Goal: Task Accomplishment & Management: Manage account settings

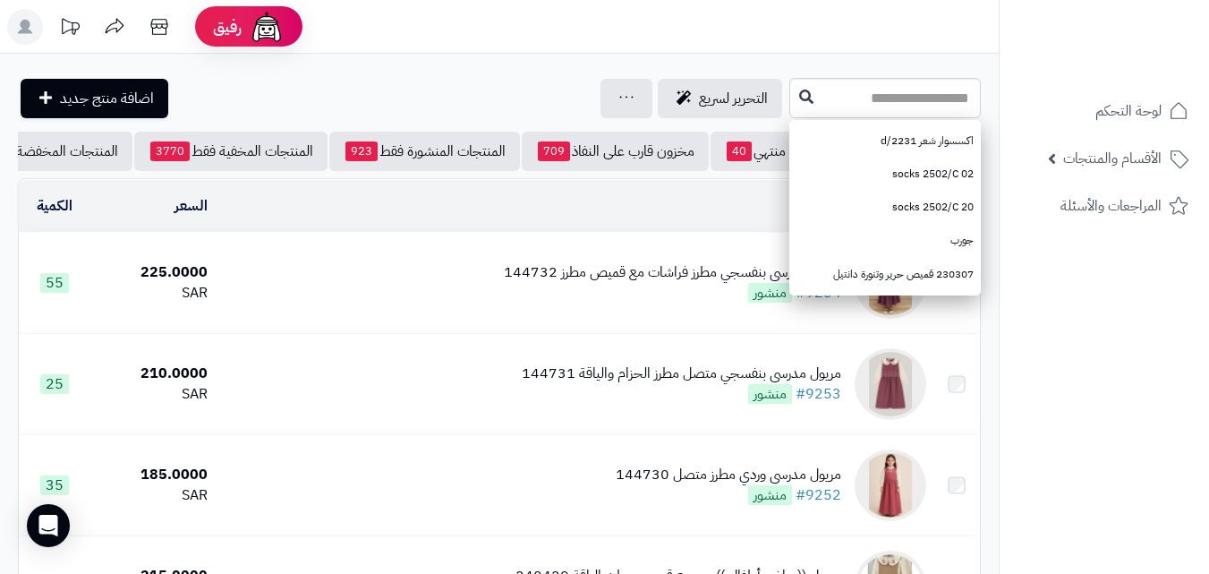
scroll to position [41, 0]
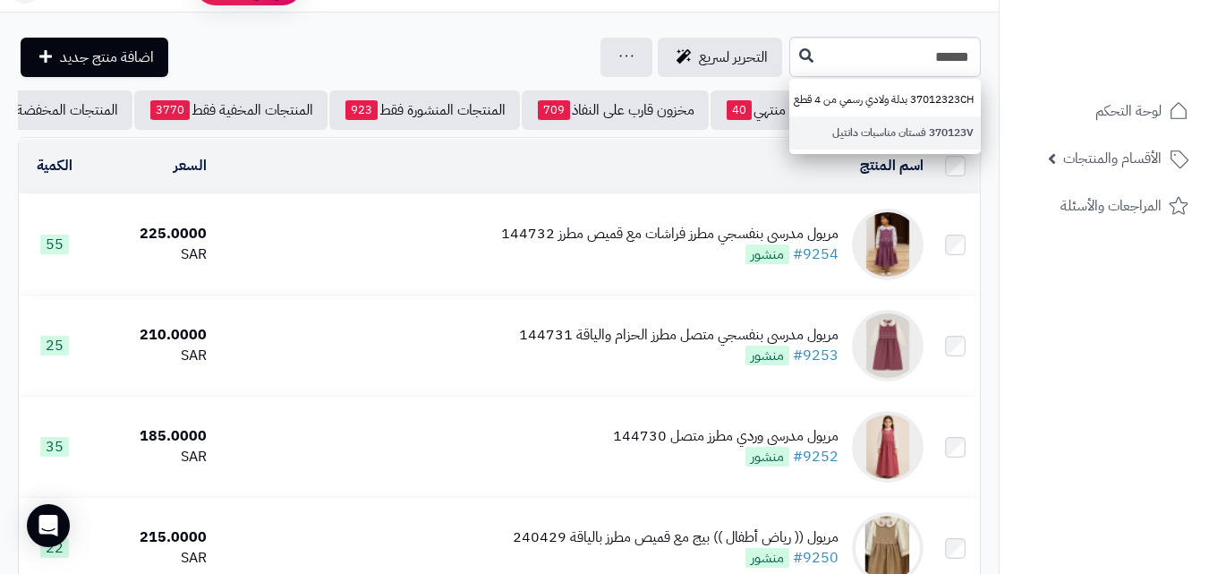
type input "******"
click at [789, 131] on link "370123V فستان مناسبات دانتيل" at bounding box center [885, 132] width 192 height 33
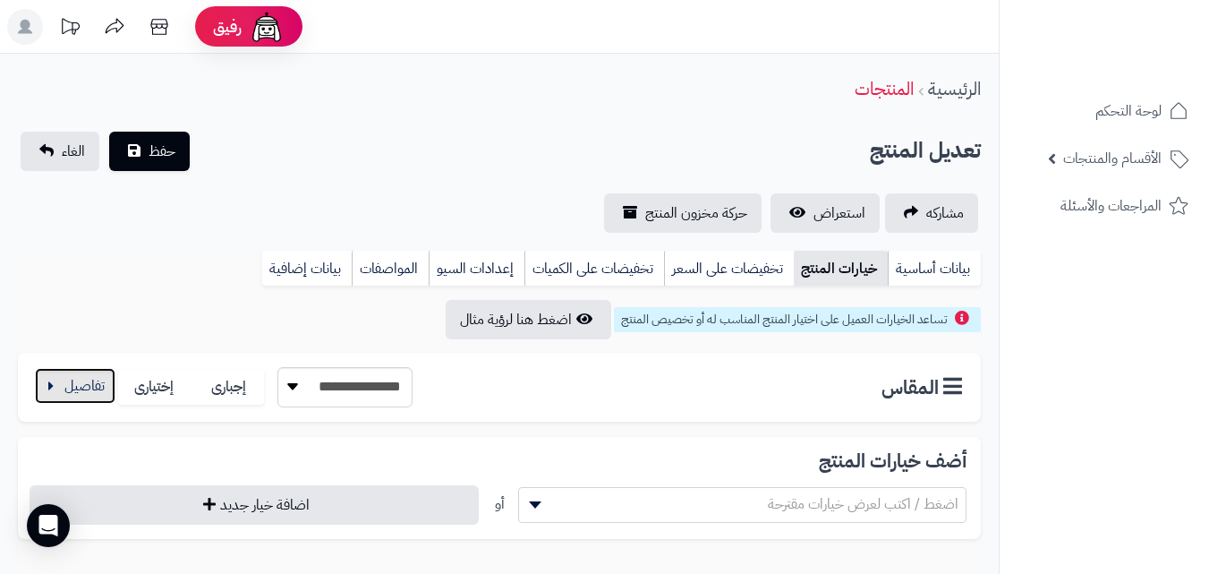
click at [83, 394] on button "button" at bounding box center [75, 386] width 81 height 36
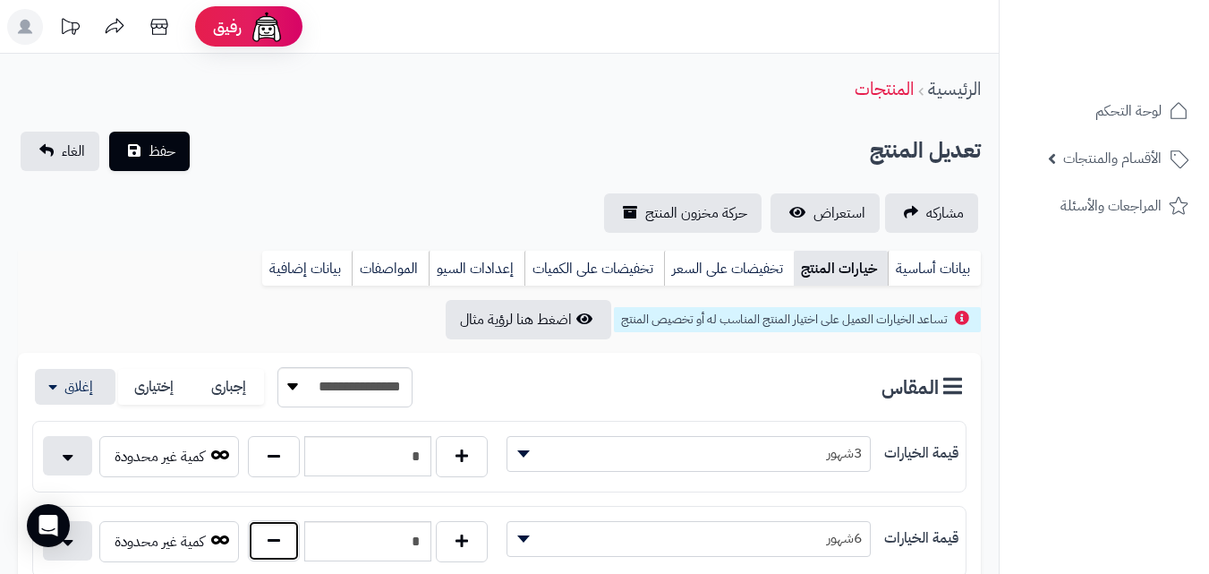
click at [279, 548] on button "button" at bounding box center [274, 540] width 52 height 41
type input "*"
click at [166, 148] on span "حفظ" at bounding box center [162, 150] width 27 height 21
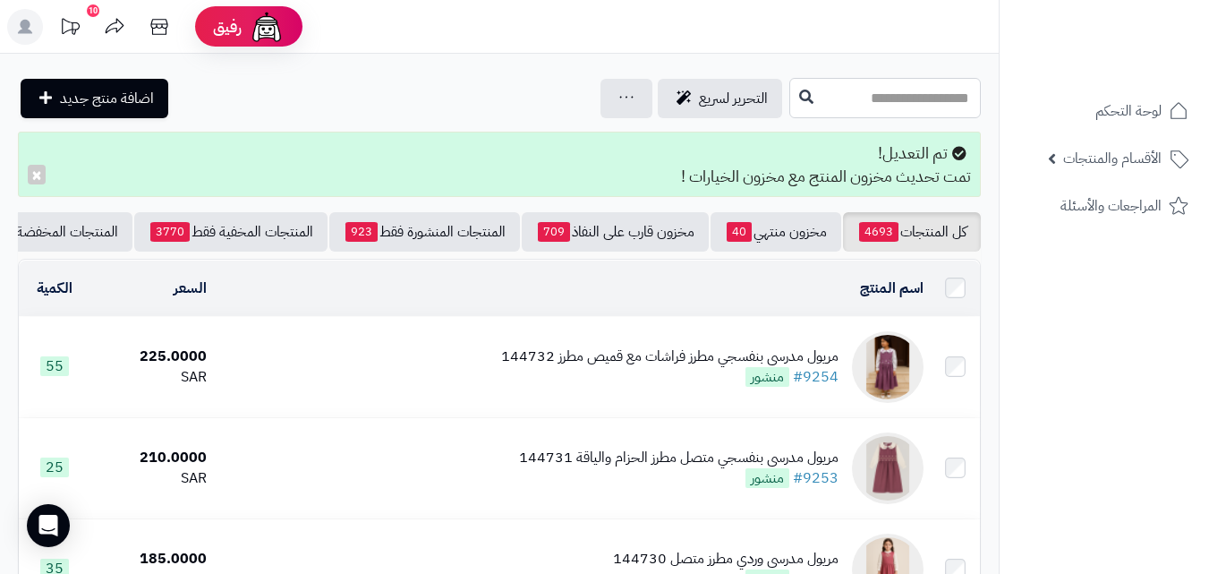
click at [869, 89] on input "text" at bounding box center [885, 98] width 192 height 40
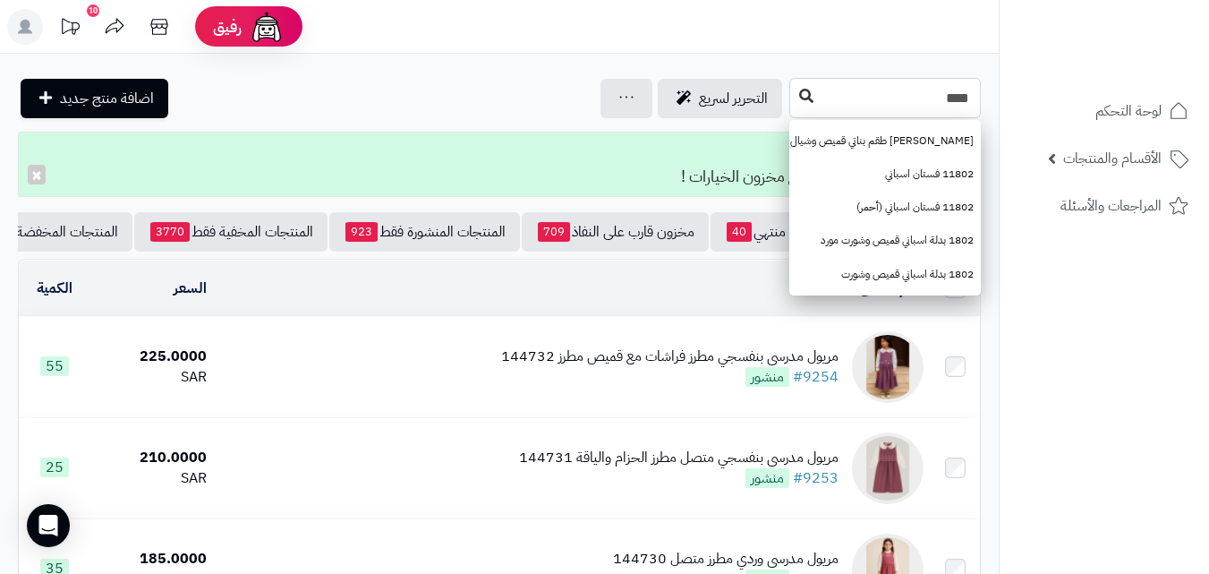
type input "****"
click at [793, 113] on button at bounding box center [806, 97] width 27 height 34
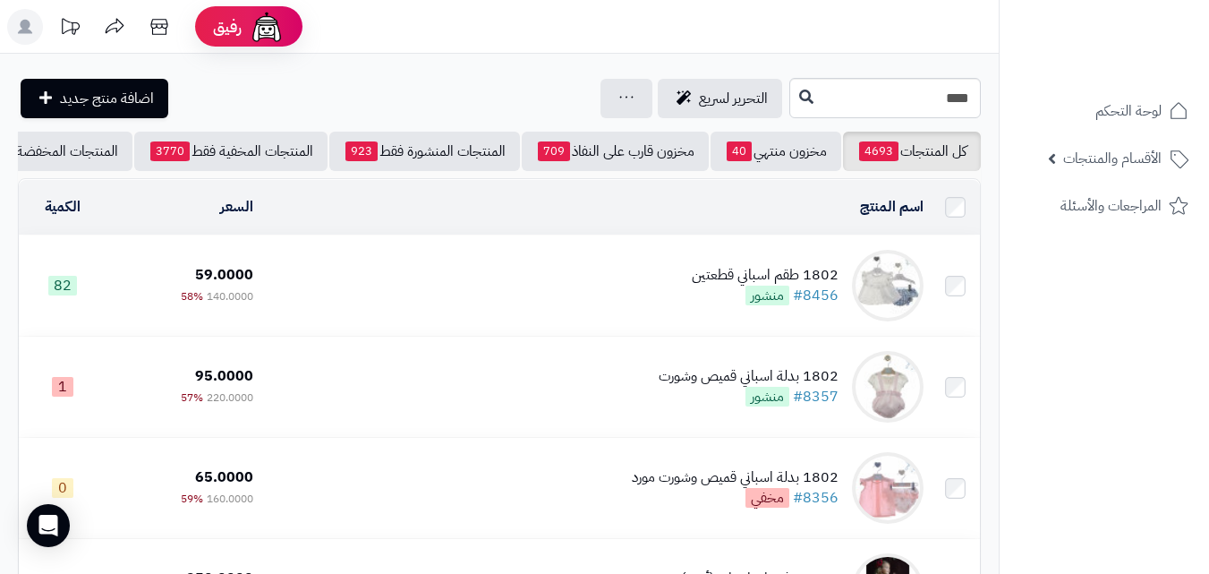
click at [692, 298] on td "1802 طقم اسباني قطعتين #8456 منشور" at bounding box center [595, 285] width 670 height 100
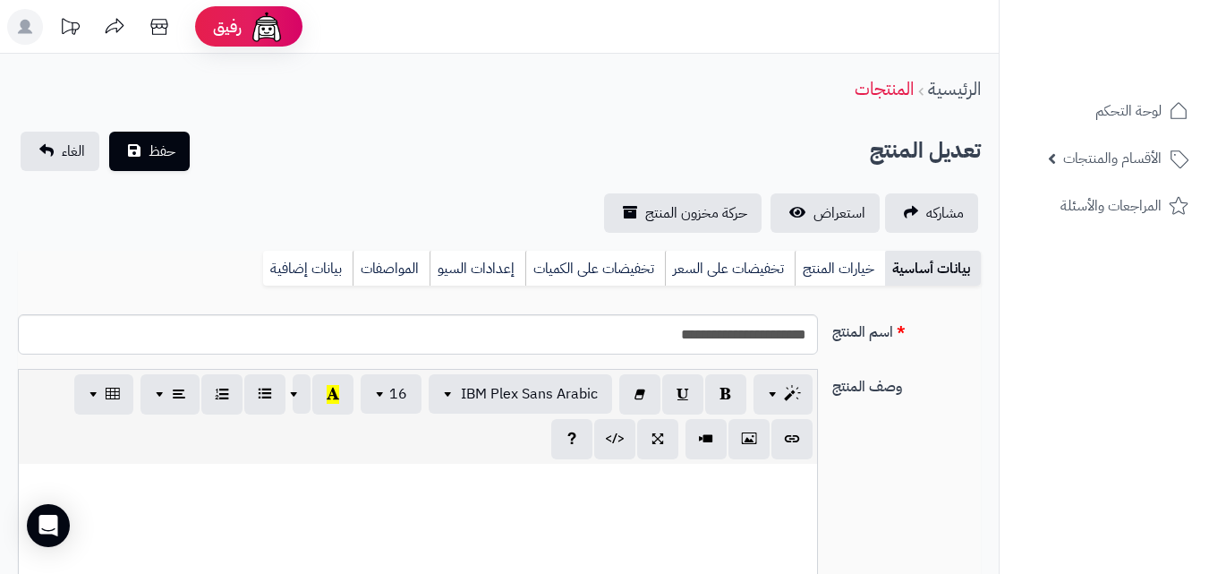
select select
click at [867, 272] on link "خيارات المنتج" at bounding box center [840, 269] width 90 height 36
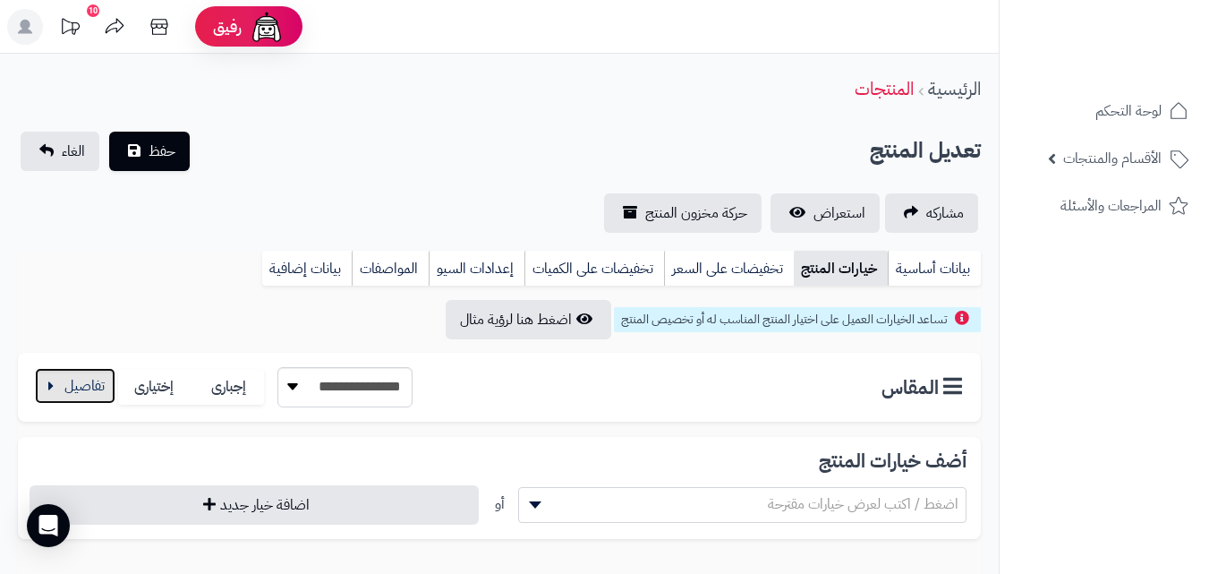
click at [78, 379] on button "button" at bounding box center [75, 386] width 81 height 36
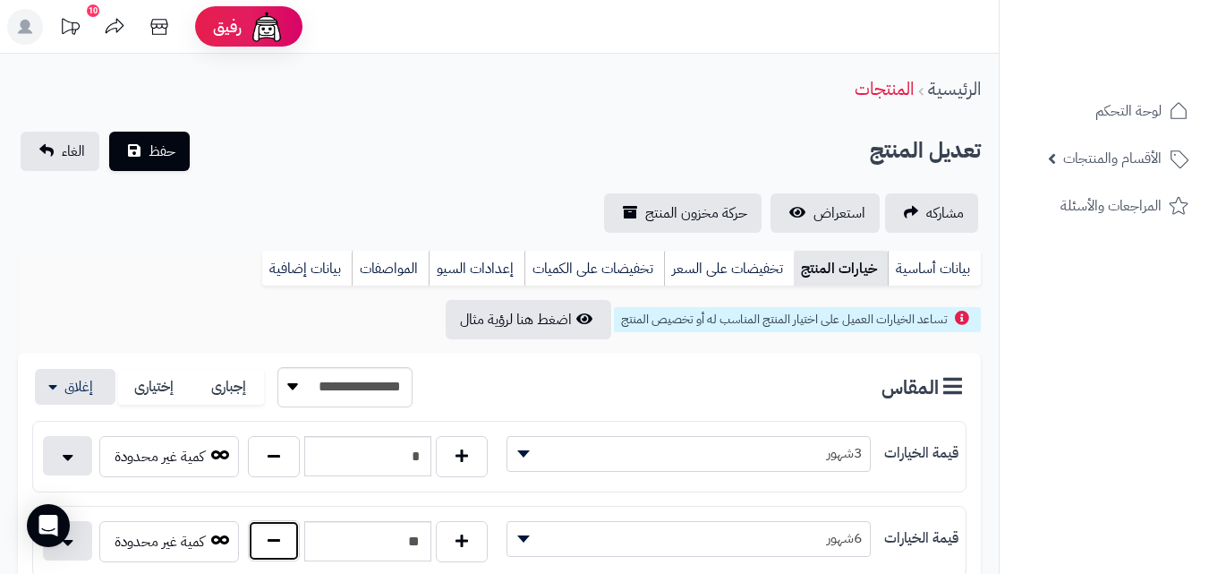
click at [281, 535] on button "button" at bounding box center [274, 540] width 52 height 41
type input "**"
click at [159, 161] on button "حفظ" at bounding box center [149, 150] width 81 height 39
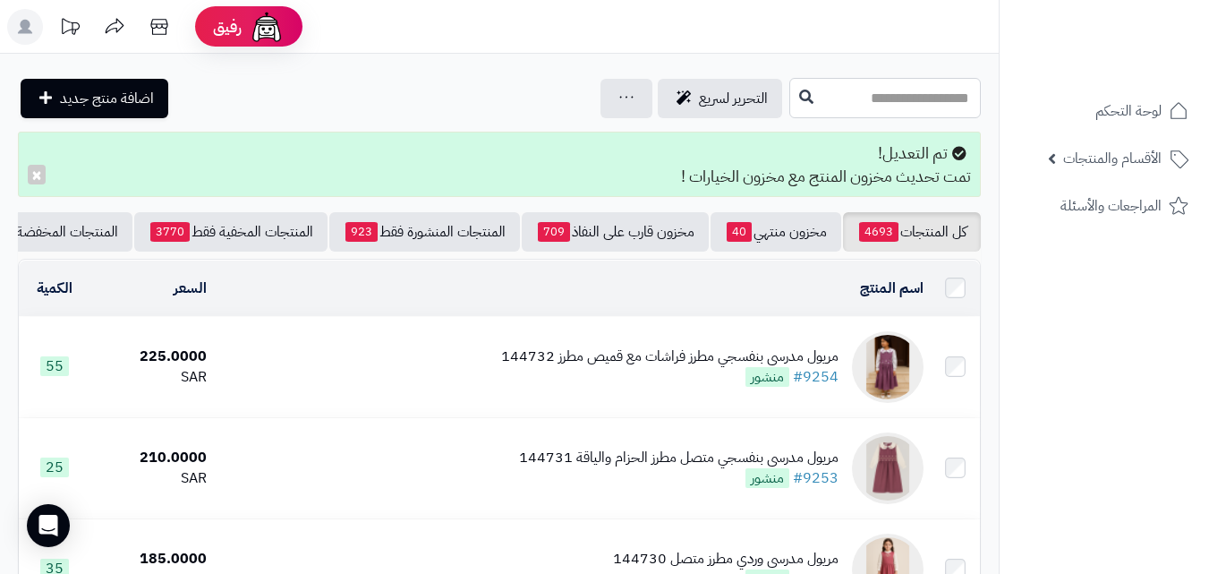
click at [789, 78] on input "text" at bounding box center [885, 98] width 192 height 40
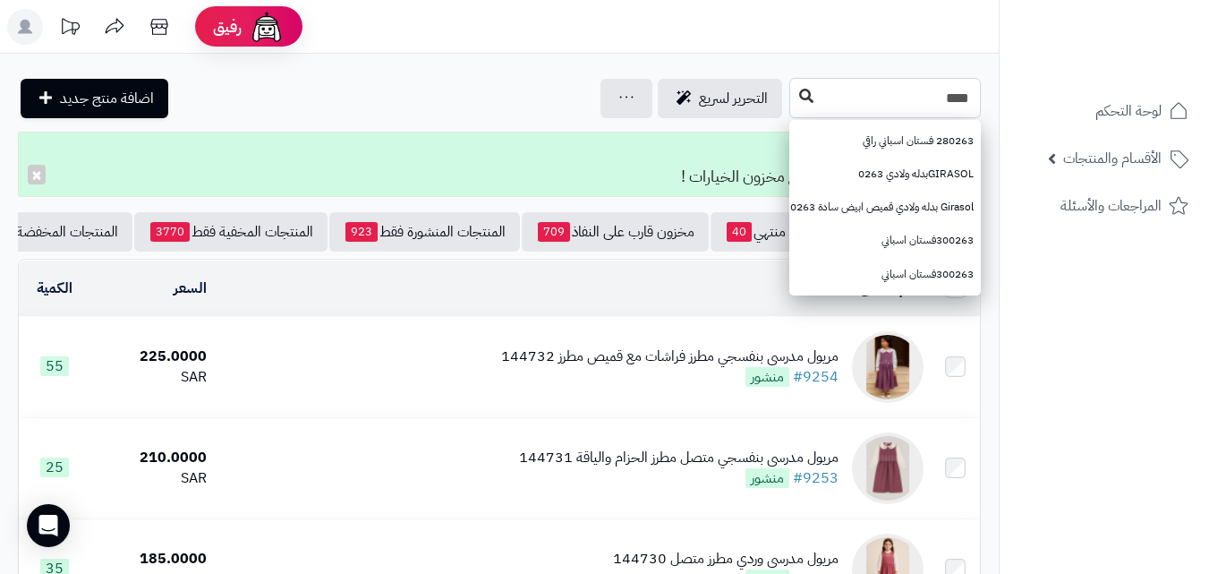
type input "****"
click at [799, 101] on icon at bounding box center [806, 96] width 14 height 14
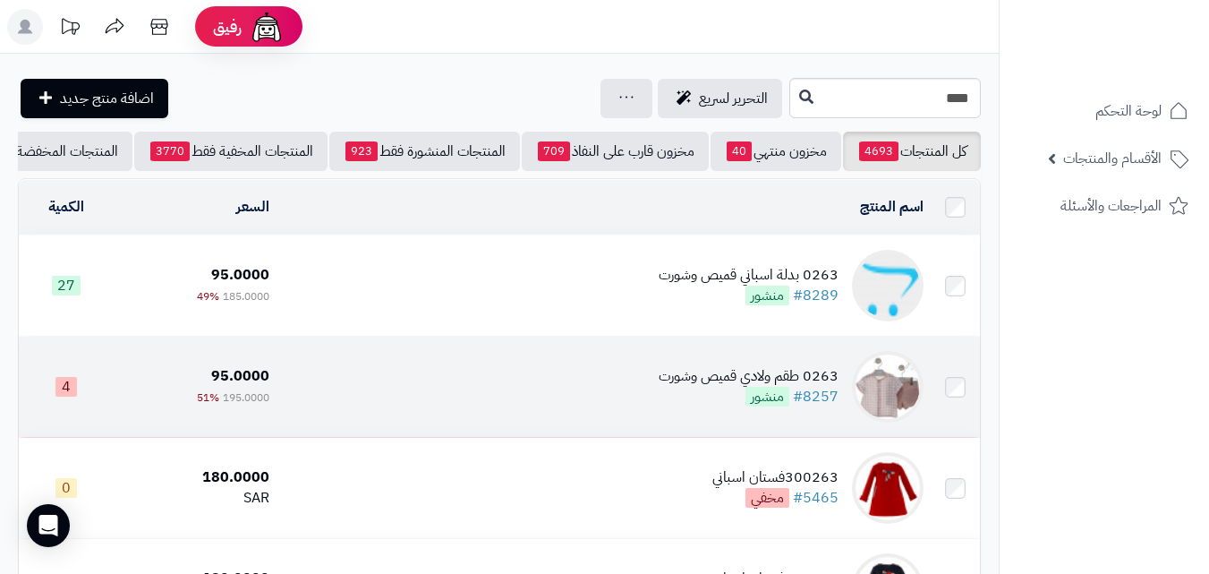
click at [706, 400] on div "0263 طقم ولادي قميص وشورت #8257 منشور" at bounding box center [749, 386] width 180 height 41
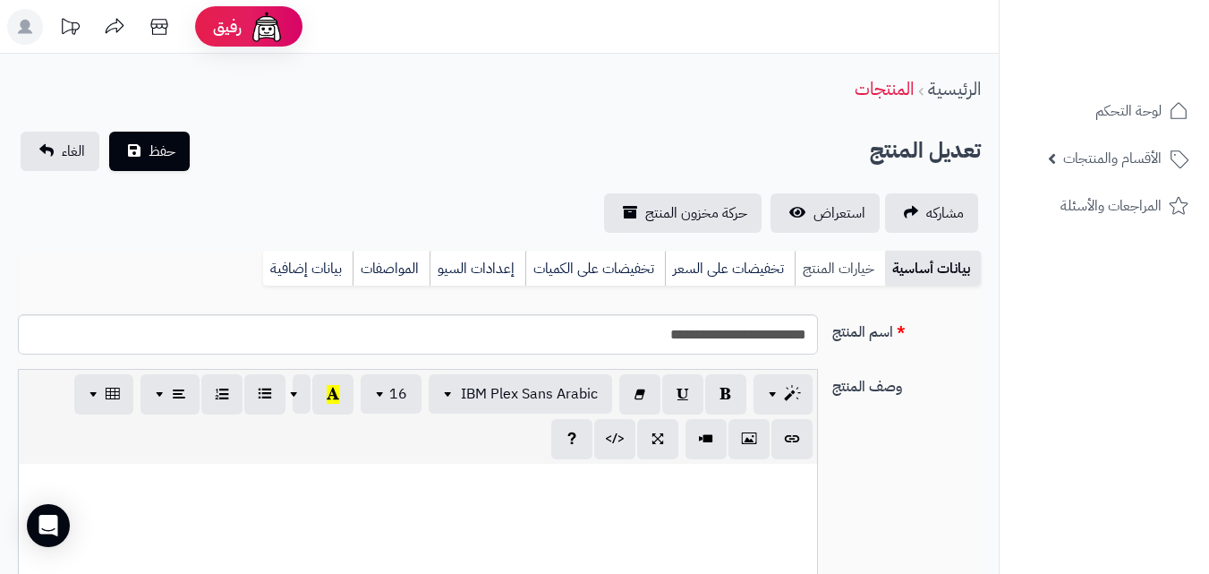
scroll to position [192, 0]
click at [832, 269] on link "خيارات المنتج" at bounding box center [840, 269] width 90 height 36
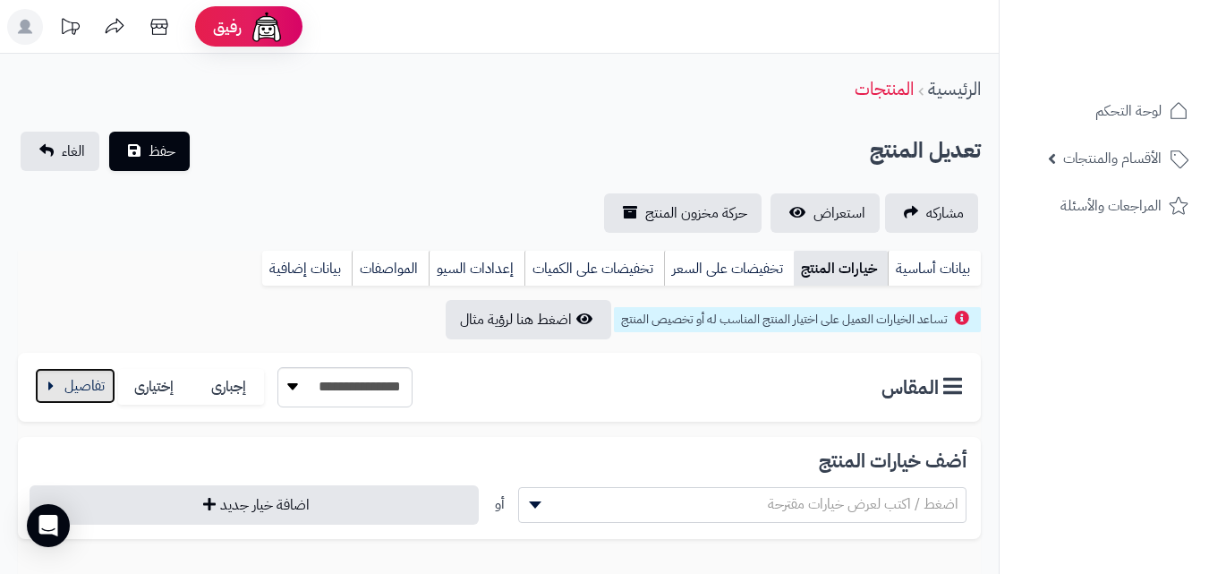
click at [100, 397] on button "button" at bounding box center [75, 386] width 81 height 36
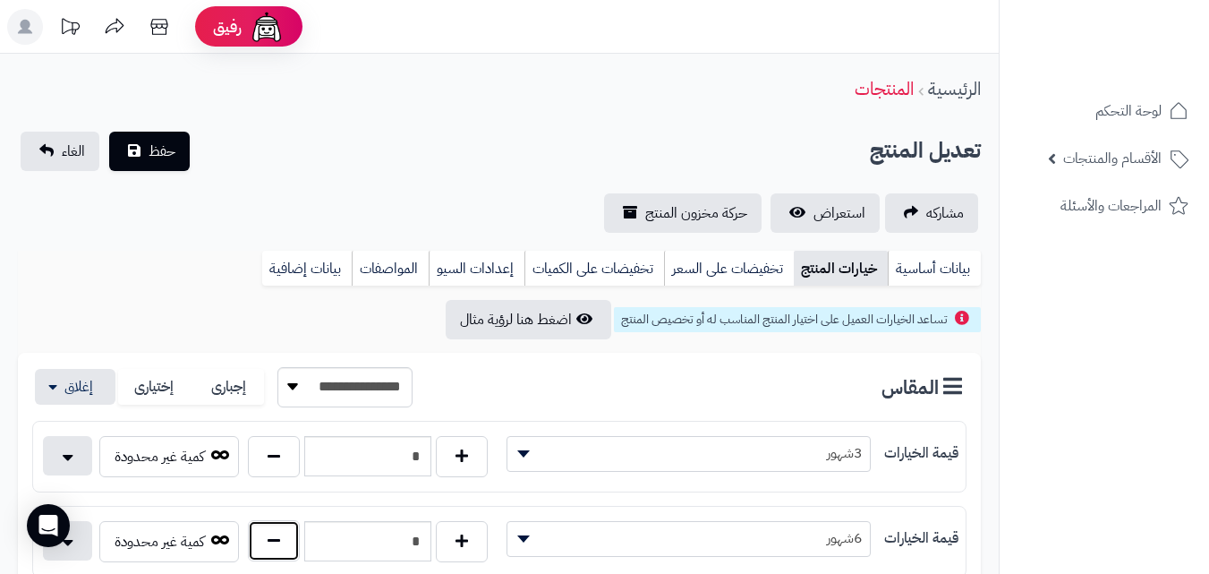
click at [281, 538] on button "button" at bounding box center [274, 540] width 52 height 41
type input "*"
click at [145, 166] on button "حفظ" at bounding box center [149, 150] width 81 height 39
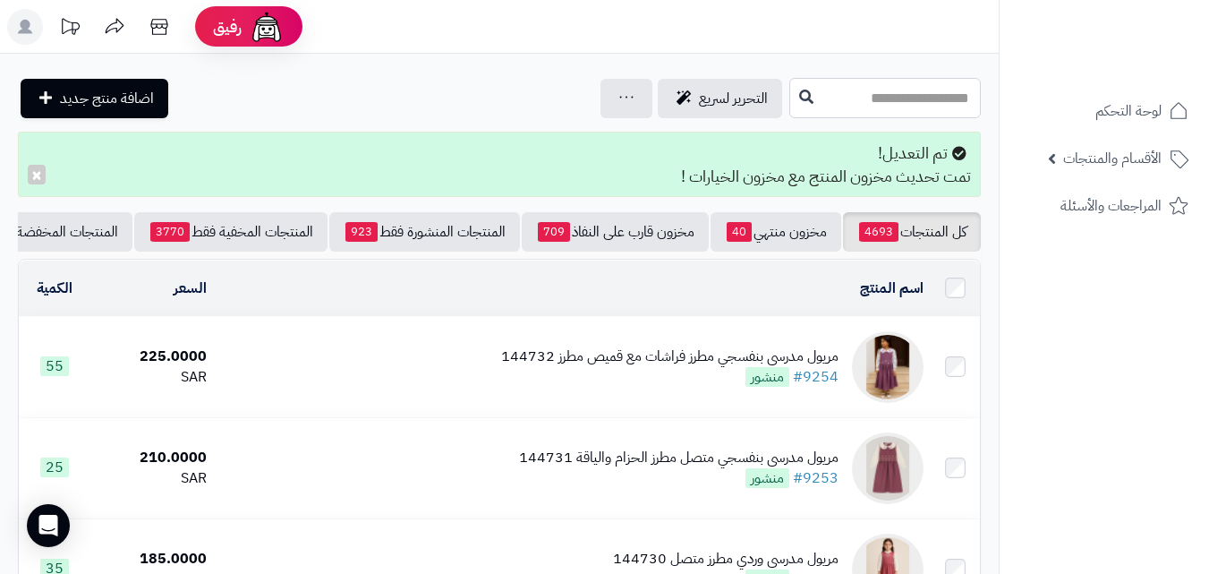
click at [834, 112] on input "text" at bounding box center [885, 98] width 192 height 40
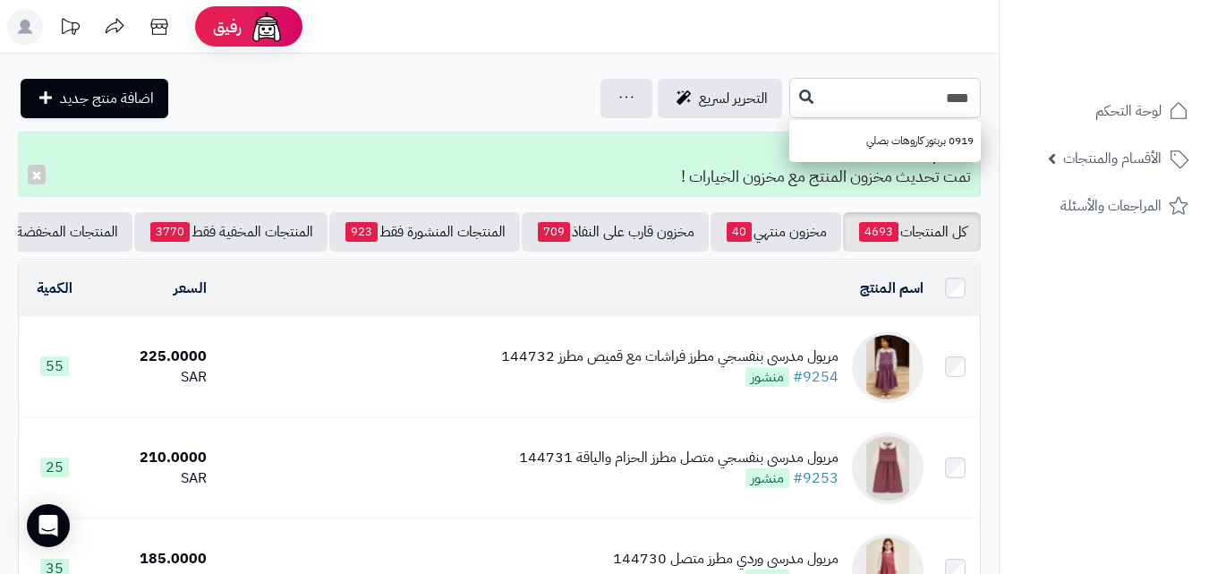
click at [789, 83] on input "****" at bounding box center [885, 98] width 192 height 40
type input "****"
click at [793, 86] on button at bounding box center [806, 97] width 27 height 34
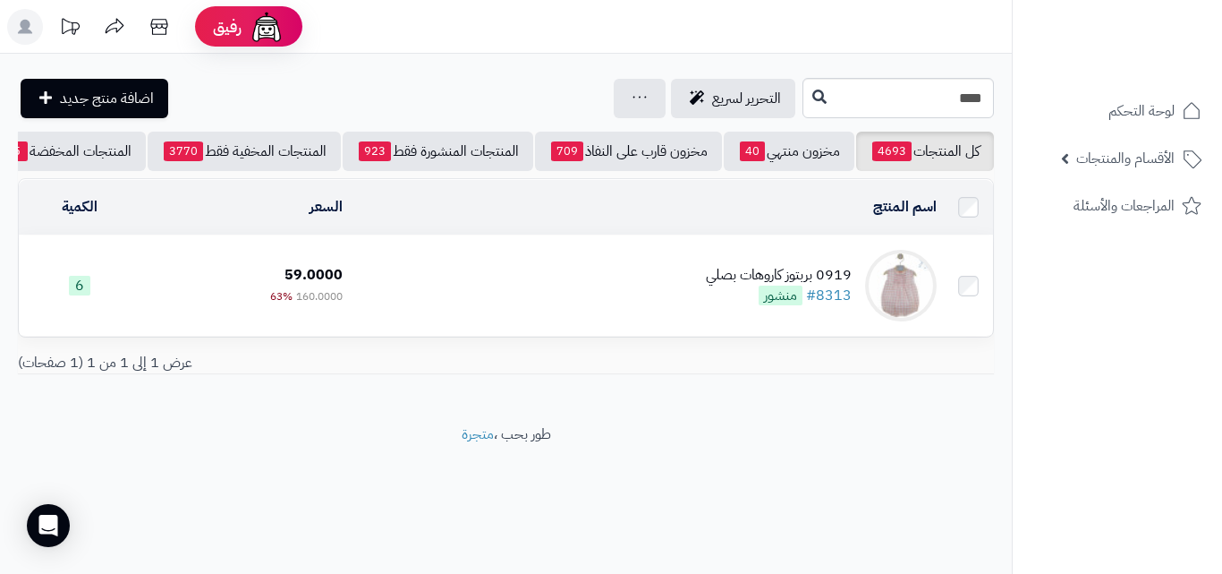
click at [507, 272] on td "0919 بربتوز كاروهات بصلي #8313 منشور" at bounding box center [646, 285] width 593 height 100
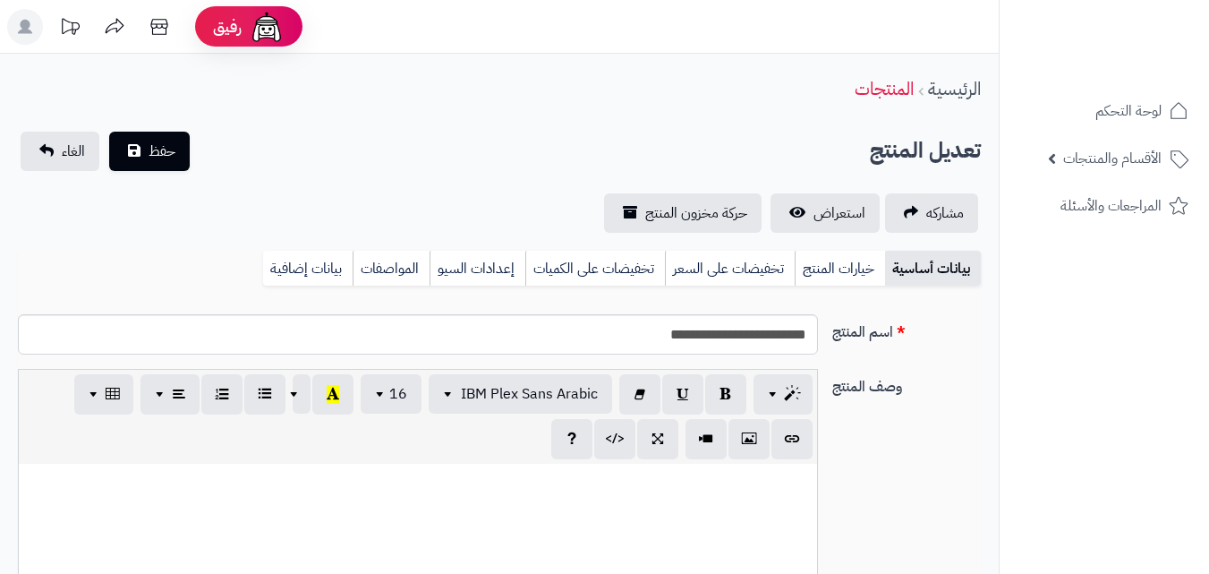
select select
click at [833, 276] on link "خيارات المنتج" at bounding box center [840, 269] width 90 height 36
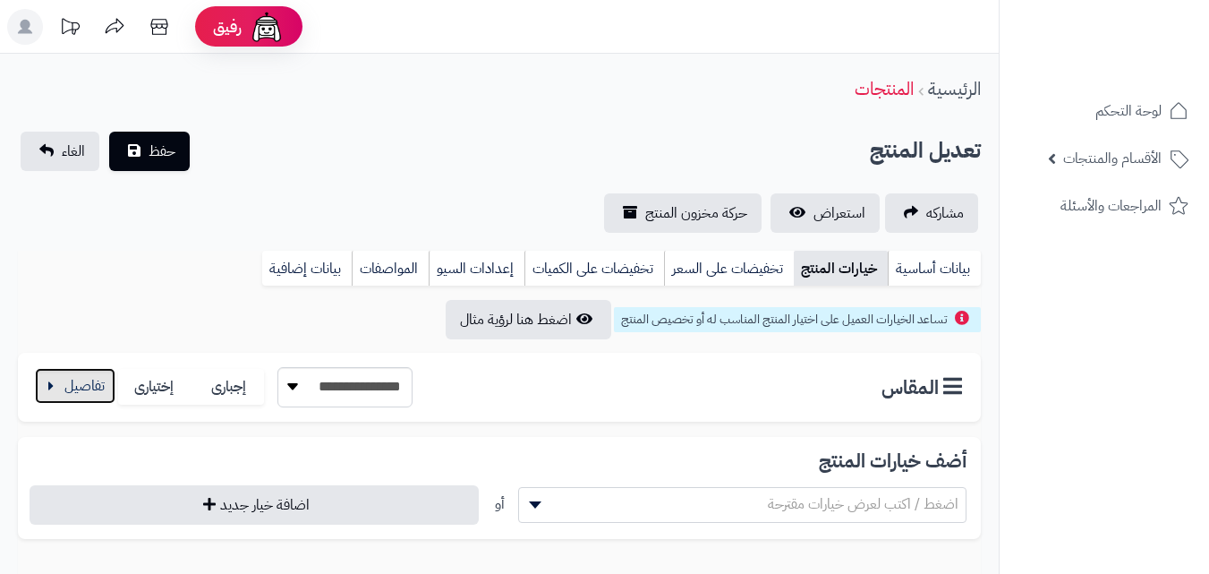
click at [68, 380] on button "button" at bounding box center [75, 386] width 81 height 36
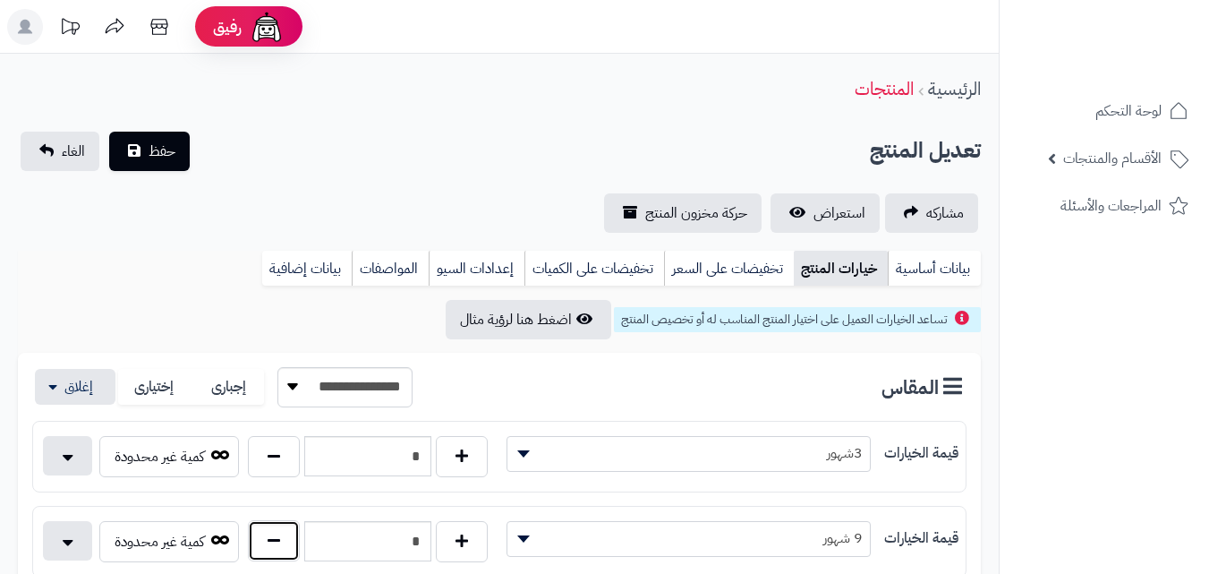
click at [272, 535] on button "button" at bounding box center [274, 540] width 52 height 41
type input "*"
click at [156, 132] on button "حفظ" at bounding box center [149, 150] width 81 height 39
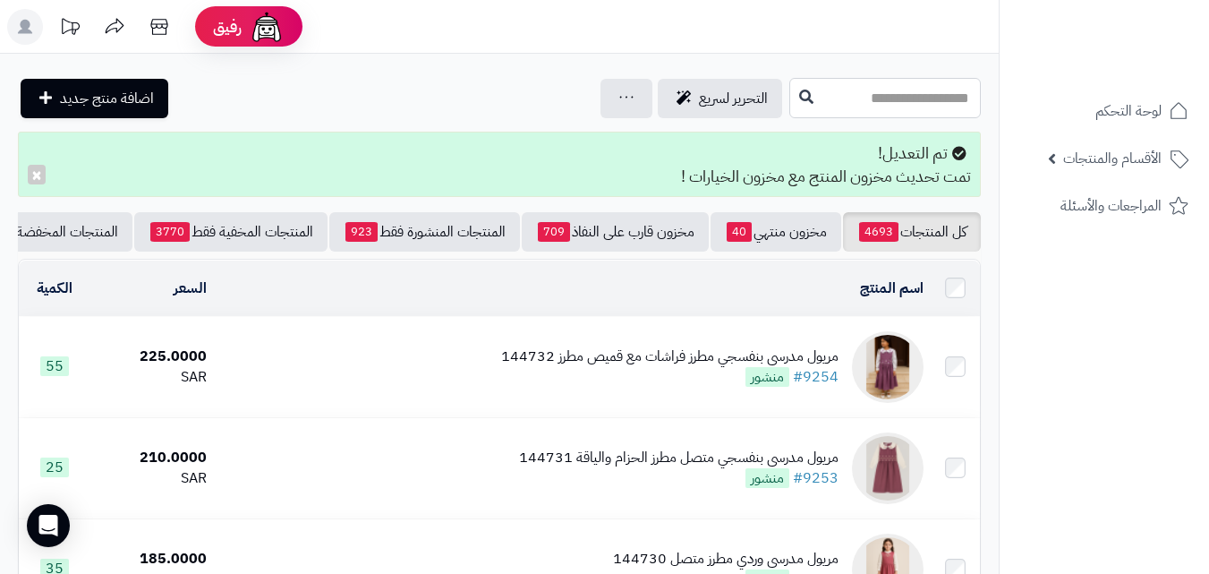
click at [789, 81] on input "text" at bounding box center [885, 98] width 192 height 40
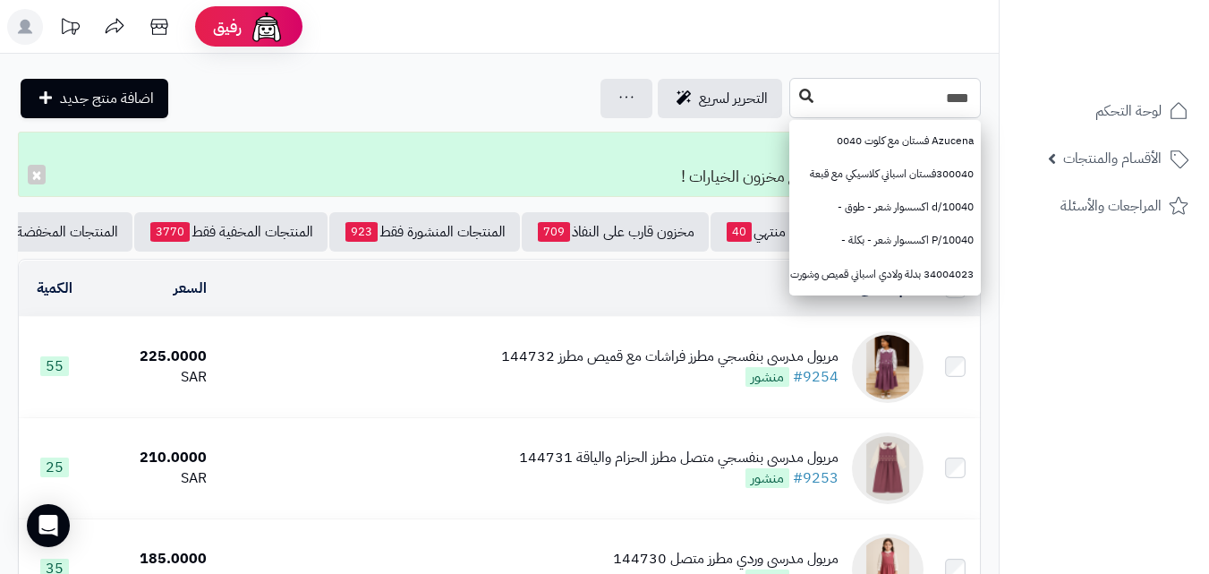
type input "****"
click at [793, 105] on button at bounding box center [806, 97] width 27 height 34
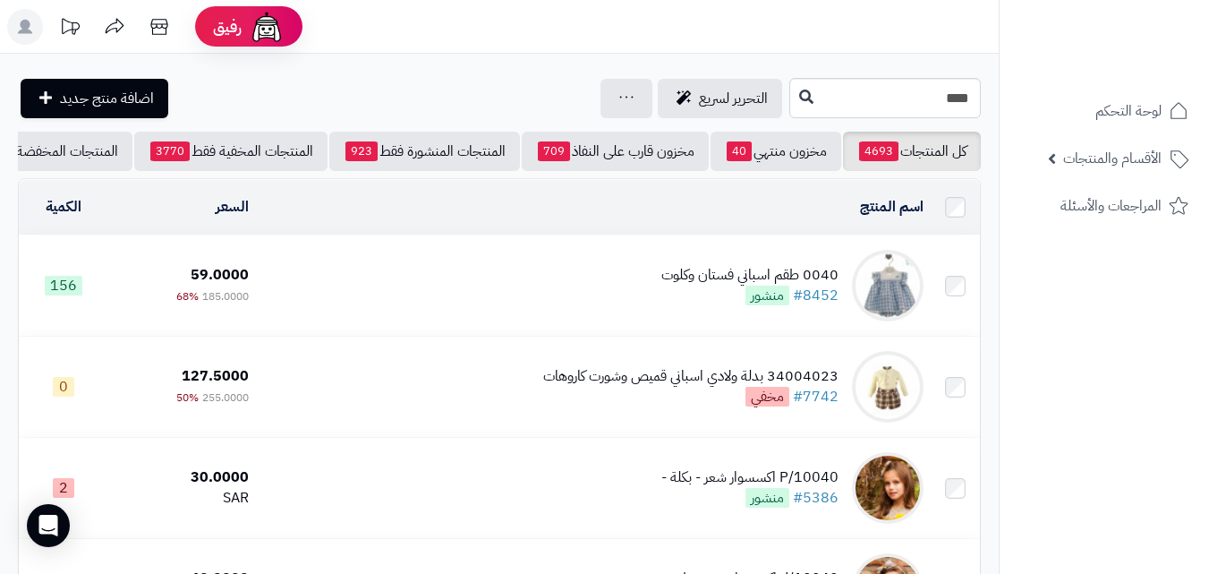
click at [629, 300] on td "0040 طقم اسباني فستان وكلوت #8452 منشور" at bounding box center [593, 285] width 675 height 100
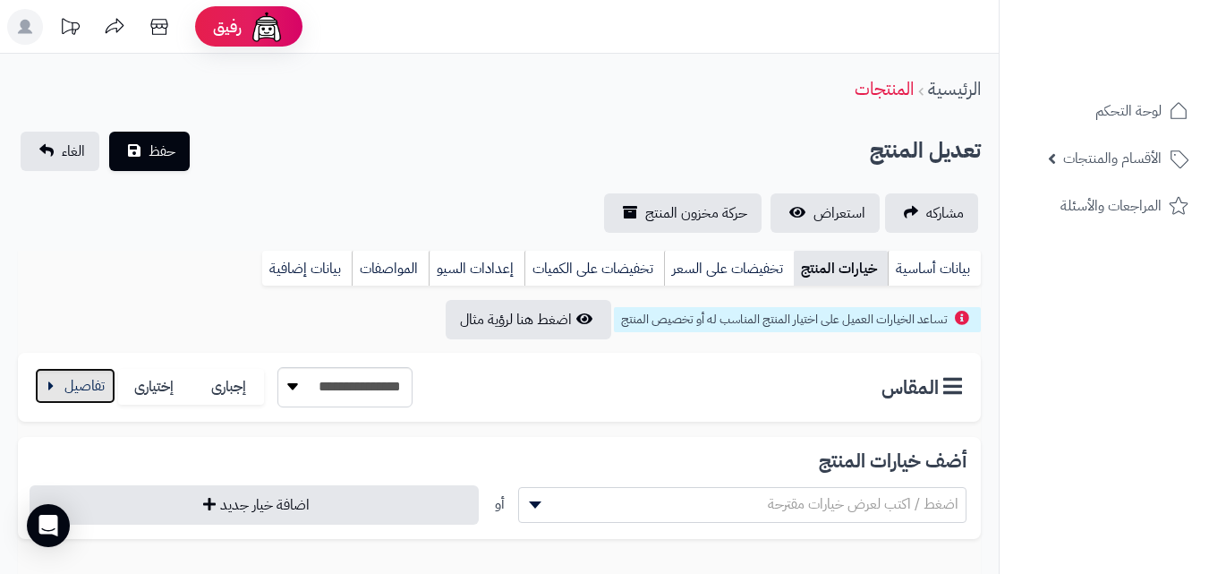
click at [72, 396] on button "button" at bounding box center [75, 386] width 81 height 36
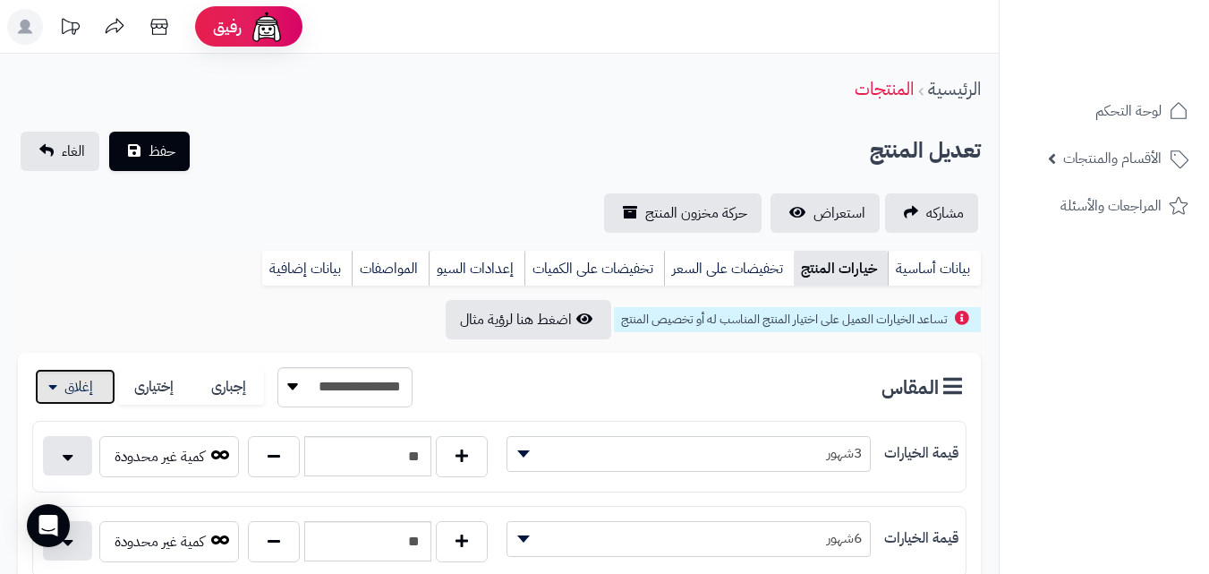
scroll to position [166, 0]
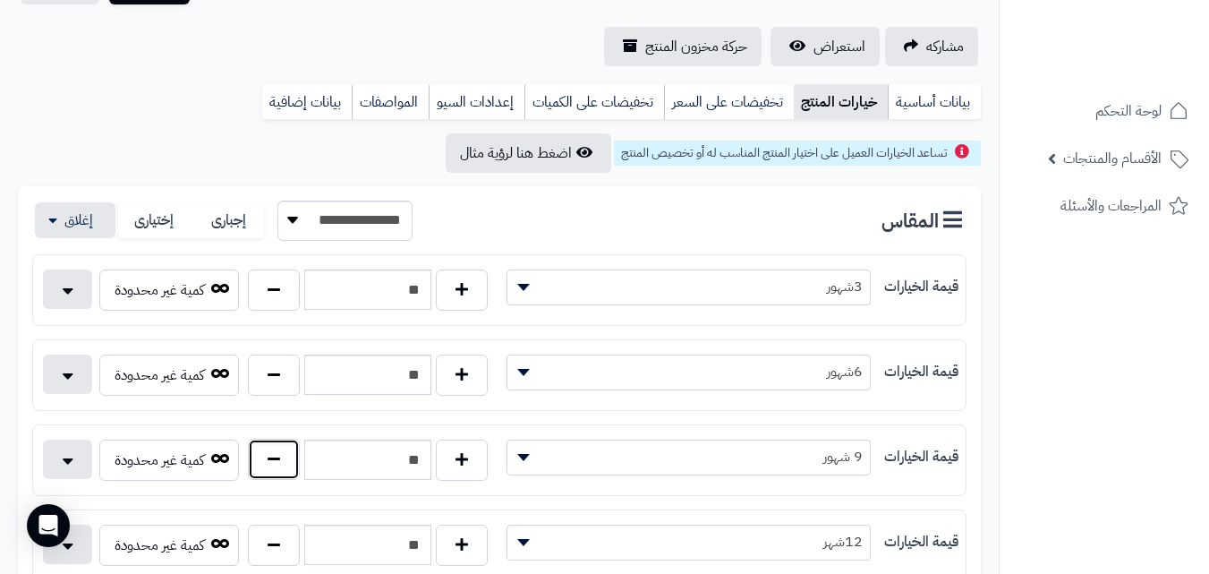
click at [277, 462] on button "button" at bounding box center [274, 458] width 52 height 41
type input "**"
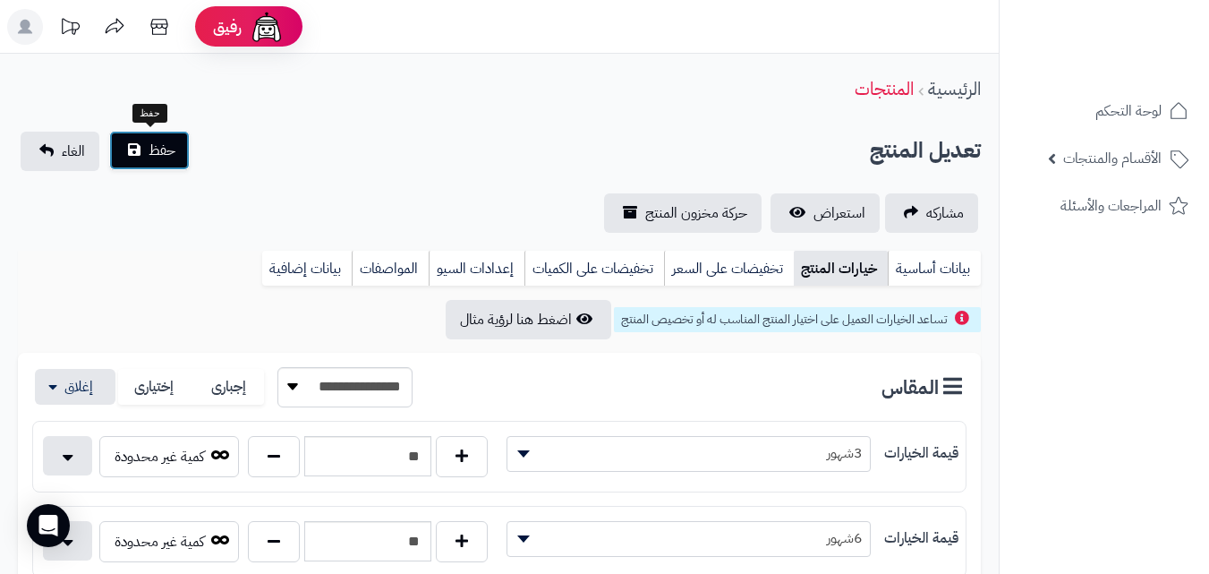
click at [149, 143] on span "حفظ" at bounding box center [162, 150] width 27 height 21
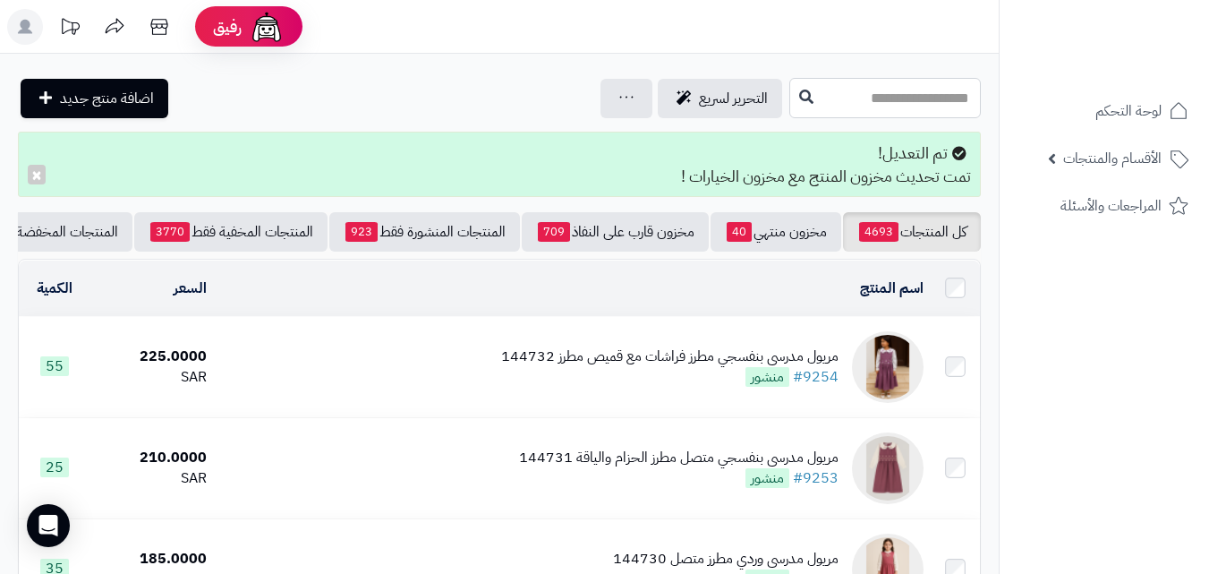
click at [789, 98] on input "text" at bounding box center [885, 98] width 192 height 40
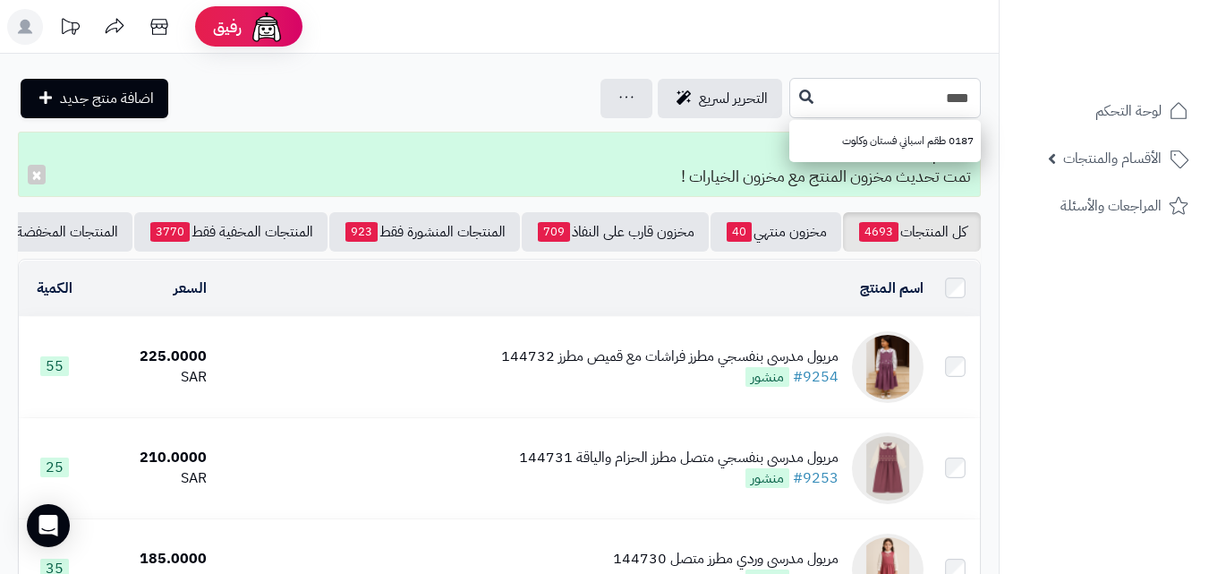
type input "****"
click at [682, 92] on div "**** 0187 طقم اسباني فستان وكلوت التحرير لسريع جرد مخزون المنتجات جرد مخزون الخ…" at bounding box center [499, 98] width 999 height 40
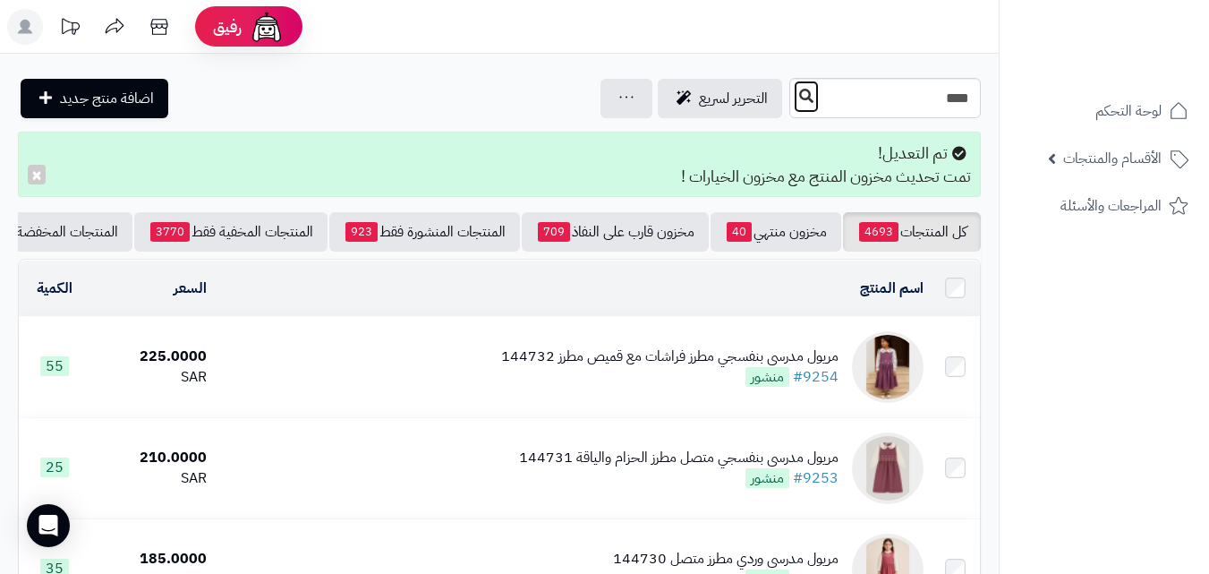
click at [793, 98] on button at bounding box center [806, 97] width 27 height 34
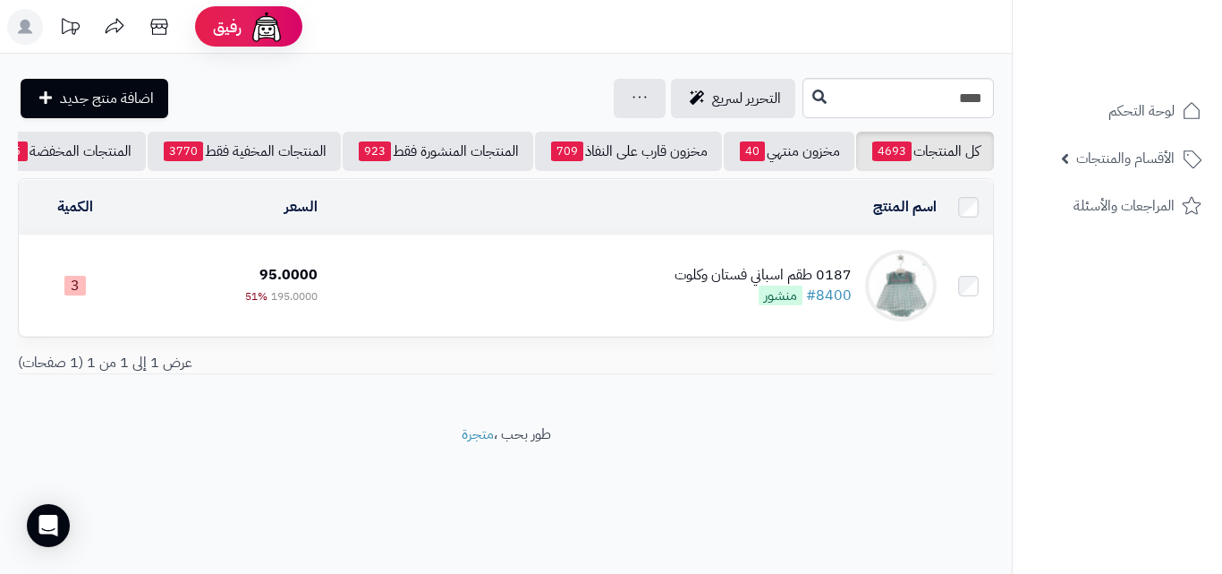
click at [578, 263] on td "0187 طقم اسباني فستان وكلوت #8400 منشور" at bounding box center [634, 285] width 619 height 100
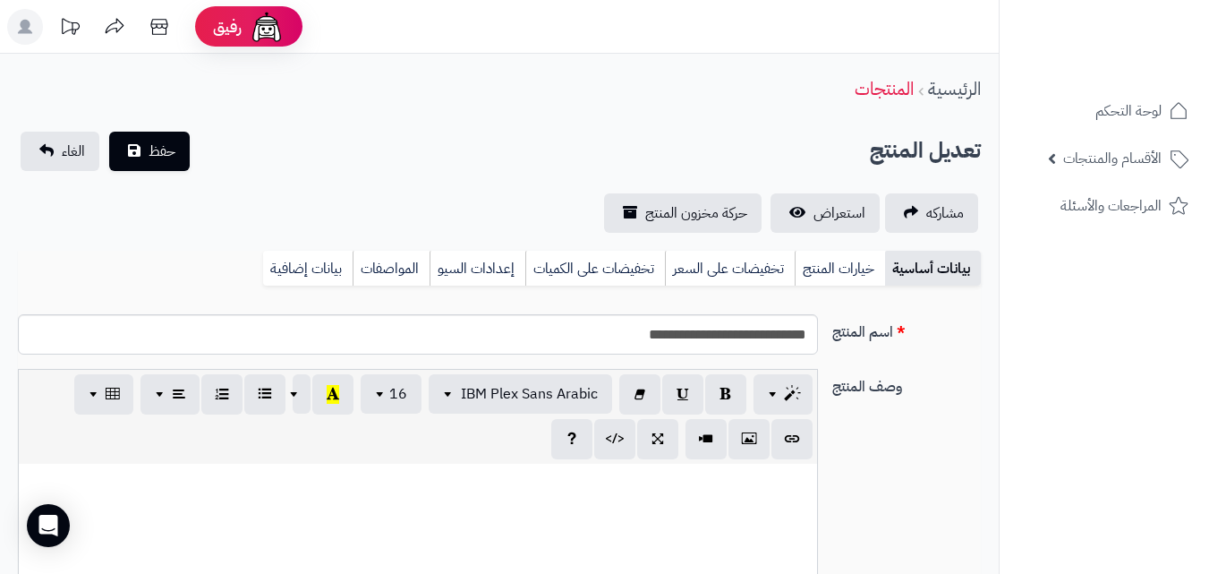
scroll to position [260, 0]
click at [819, 264] on link "خيارات المنتج" at bounding box center [840, 269] width 90 height 36
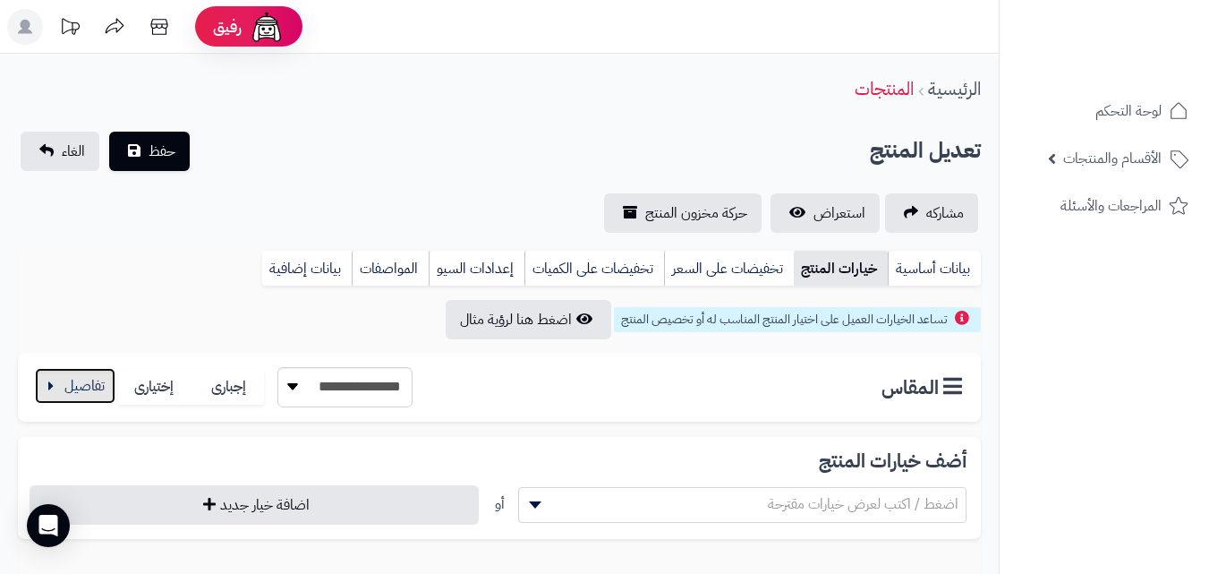
click at [102, 368] on button "button" at bounding box center [75, 386] width 81 height 36
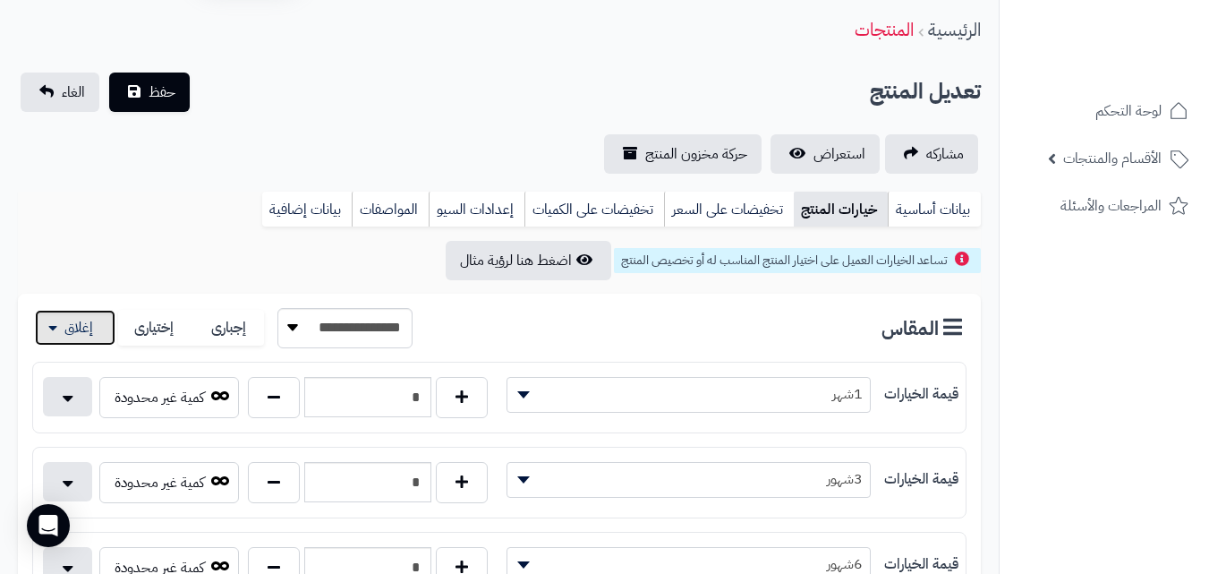
scroll to position [120, 0]
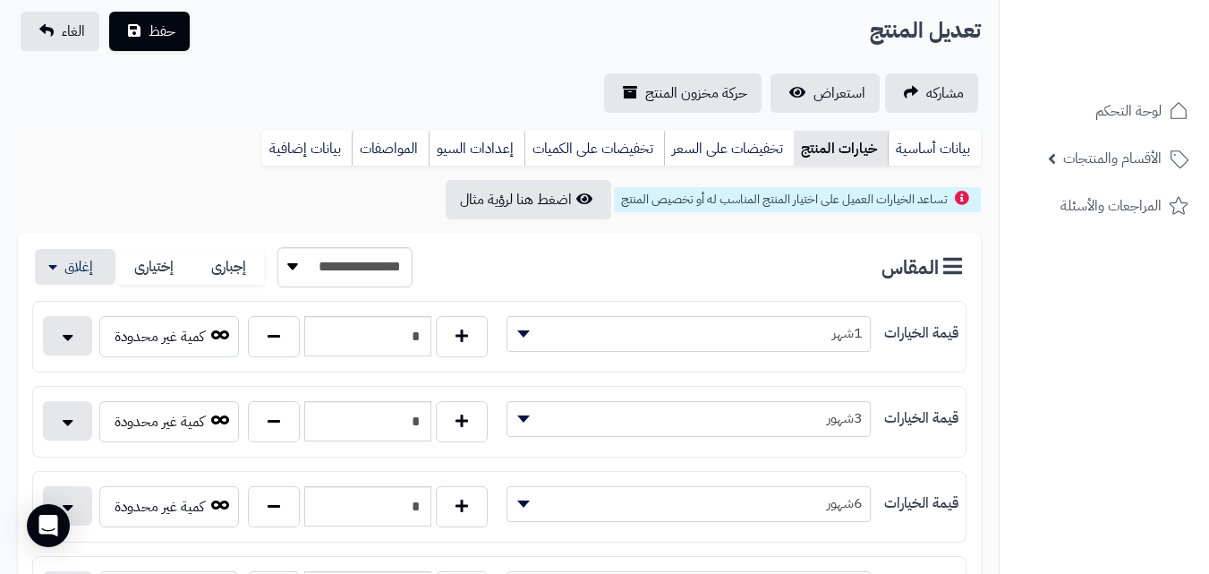
click at [264, 527] on div "* كمية غير محدودة" at bounding box center [266, 510] width 466 height 48
click at [295, 513] on button "button" at bounding box center [274, 505] width 52 height 41
type input "*"
click at [148, 42] on button "حفظ" at bounding box center [149, 30] width 81 height 39
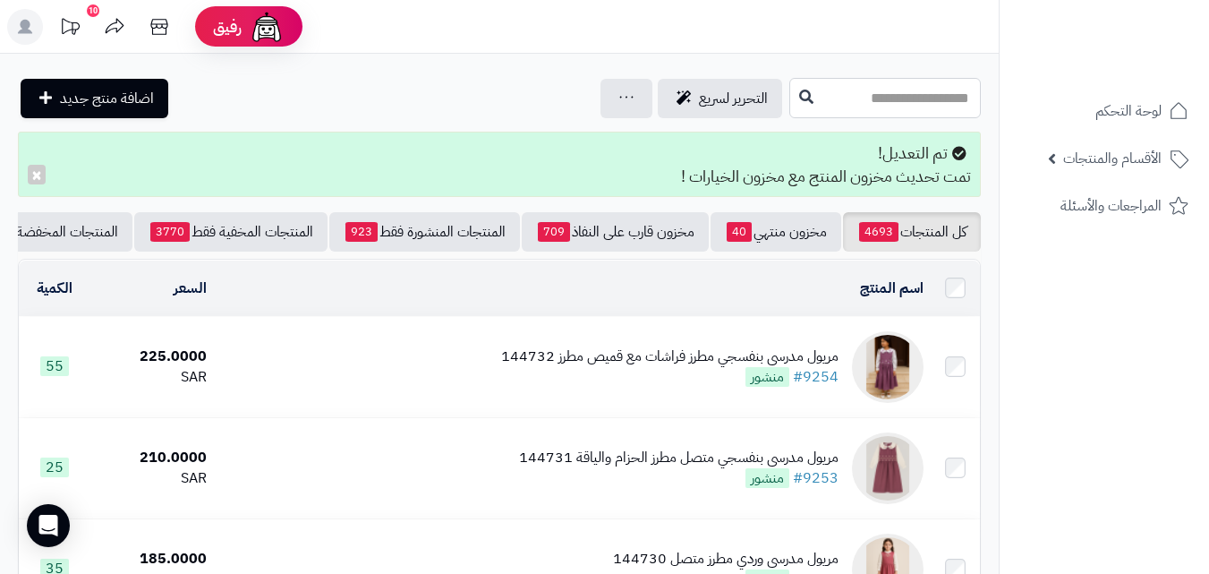
click at [789, 92] on input "text" at bounding box center [885, 98] width 192 height 40
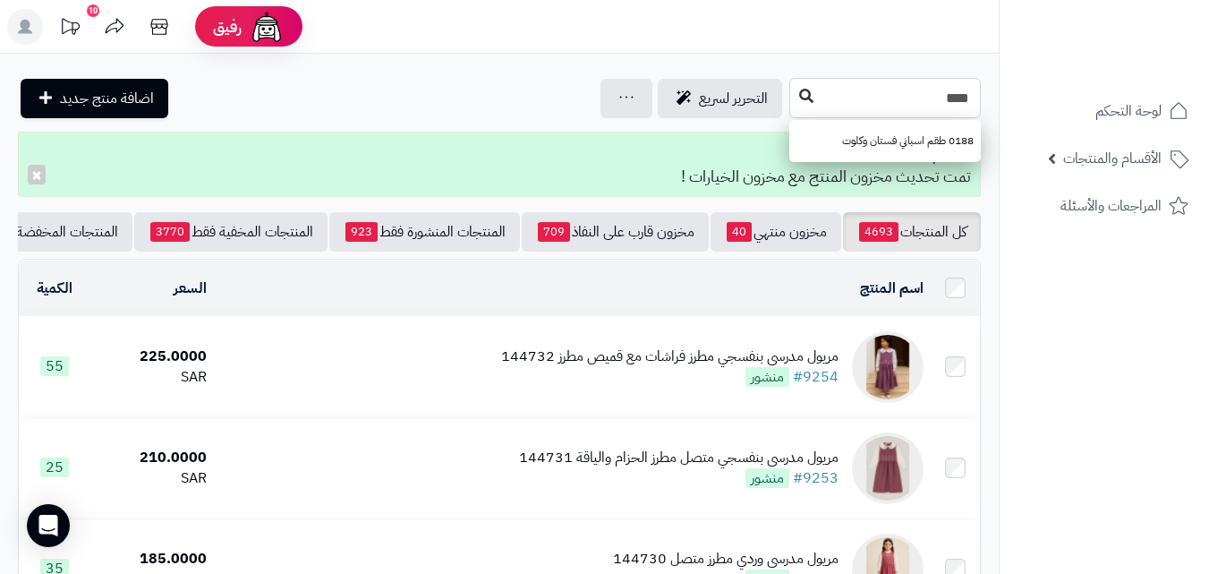
type input "****"
click at [793, 89] on button at bounding box center [806, 97] width 27 height 34
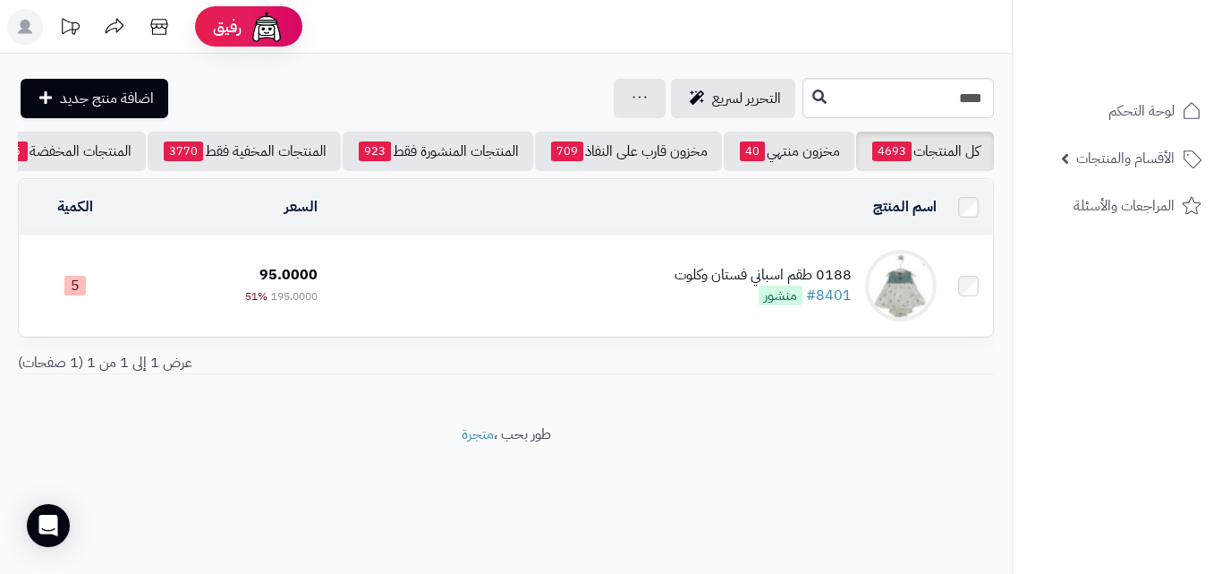
click at [644, 297] on td "0188 طقم اسباني فستان وكلوت #8401 منشور" at bounding box center [634, 285] width 619 height 100
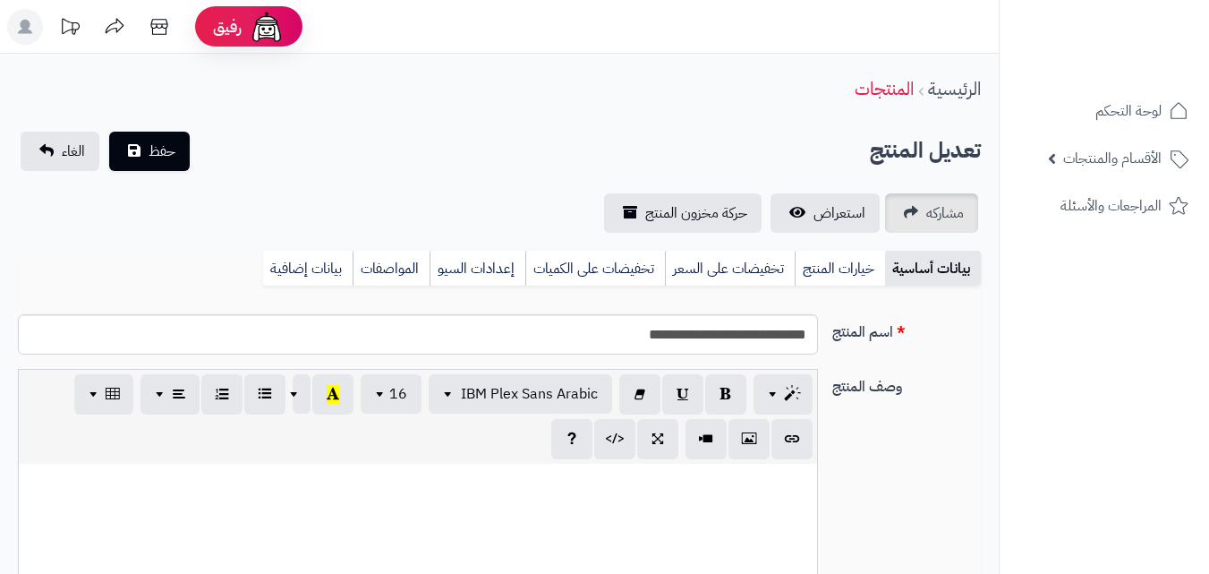
scroll to position [260, 0]
click at [823, 266] on link "خيارات المنتج" at bounding box center [840, 269] width 90 height 36
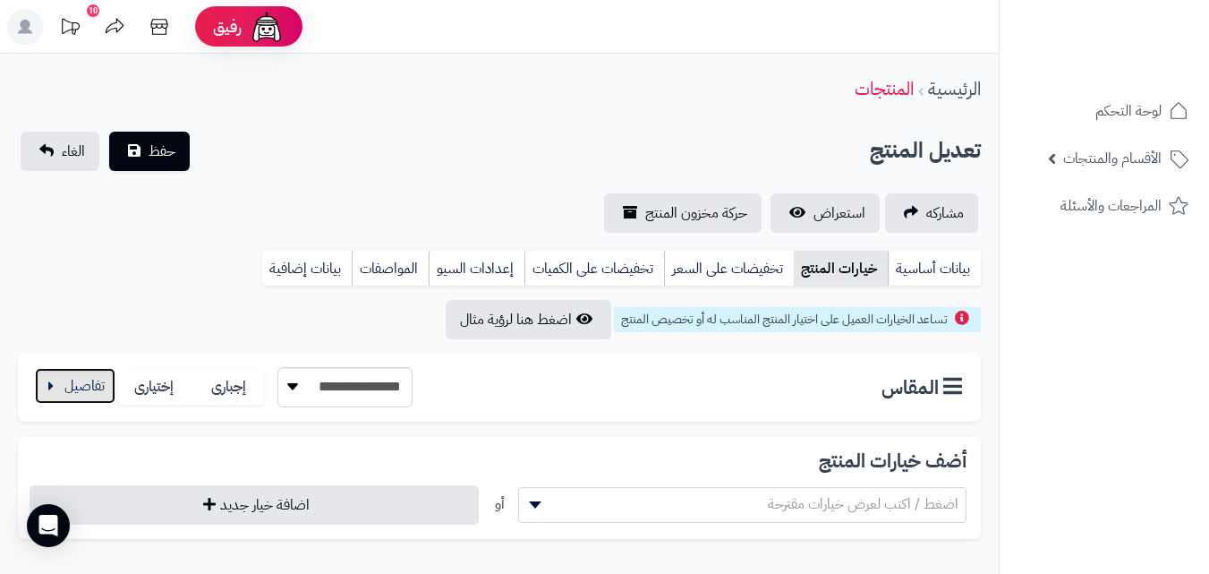
click at [62, 387] on button "button" at bounding box center [75, 386] width 81 height 36
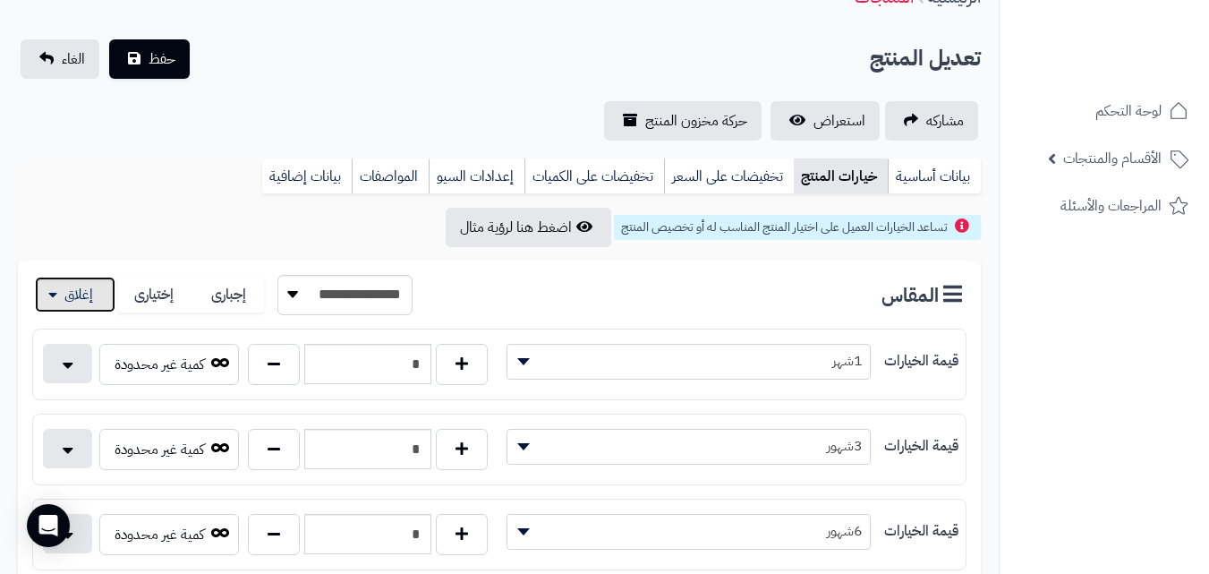
scroll to position [146, 0]
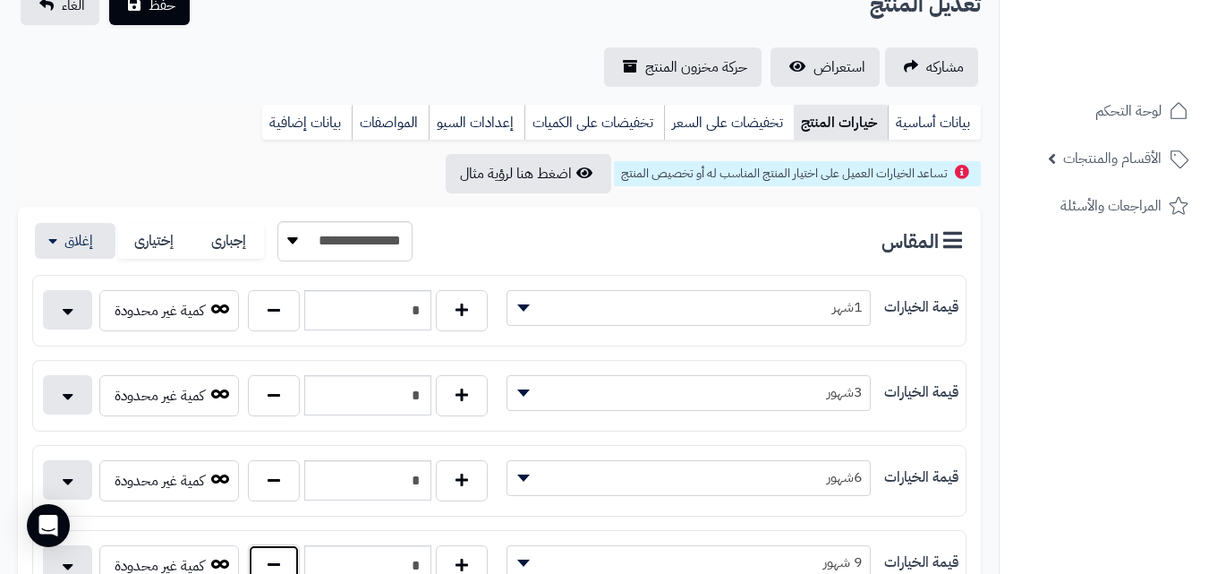
click at [291, 551] on button "button" at bounding box center [274, 564] width 52 height 41
type input "*"
click at [122, 6] on button "حفظ" at bounding box center [149, 4] width 81 height 39
